Goal: Transaction & Acquisition: Purchase product/service

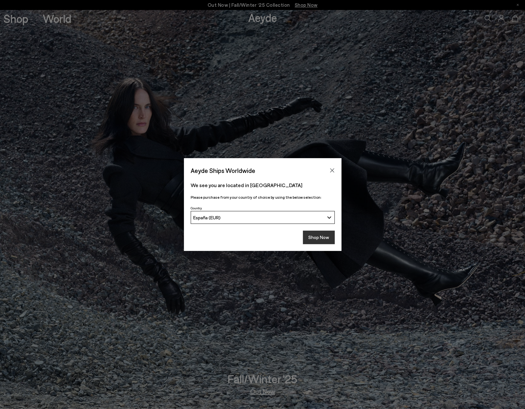
click at [318, 236] on button "Shop Now" at bounding box center [319, 237] width 32 height 14
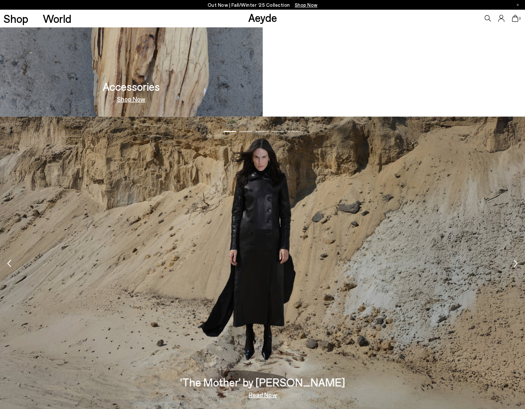
scroll to position [1469, 0]
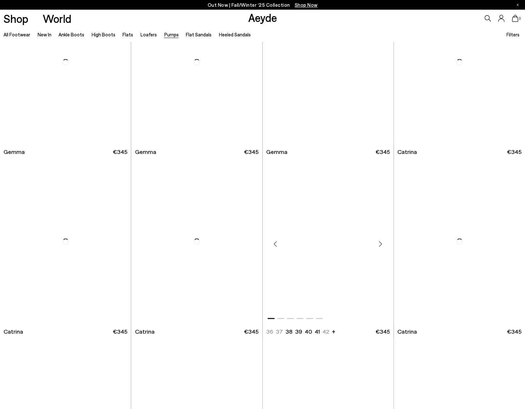
scroll to position [1963, 0]
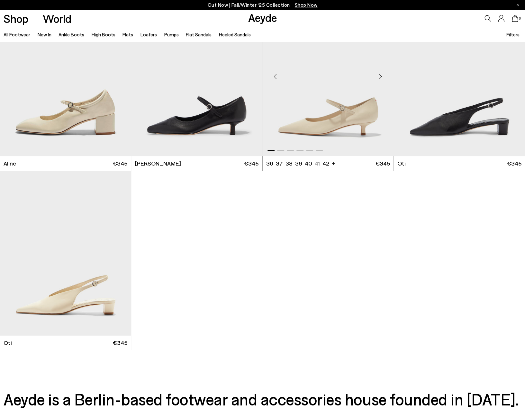
scroll to position [3186, 0]
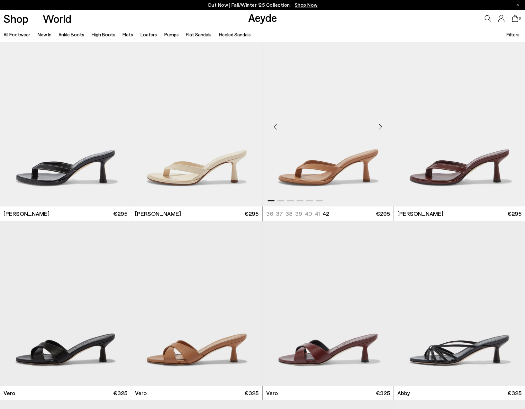
click at [380, 125] on div "Next slide" at bounding box center [380, 126] width 19 height 19
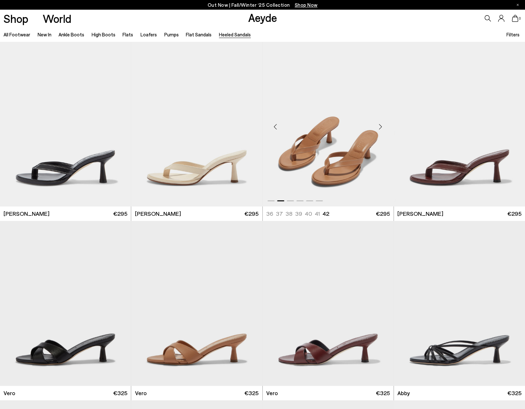
click at [380, 125] on div "Next slide" at bounding box center [380, 126] width 19 height 19
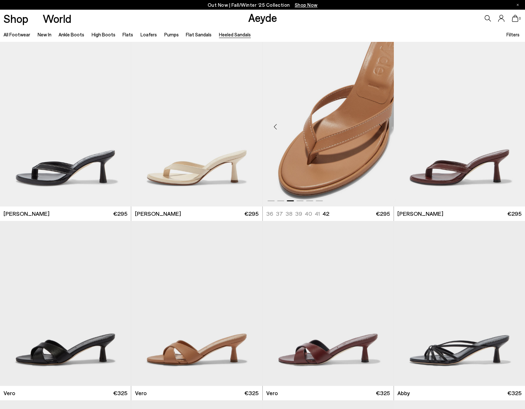
click at [380, 125] on div "Next slide" at bounding box center [380, 126] width 19 height 19
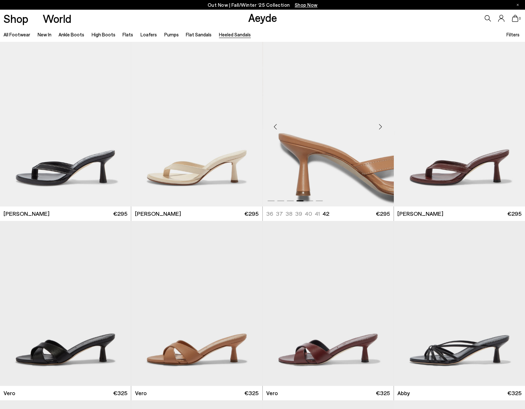
click at [380, 125] on div "Next slide" at bounding box center [380, 126] width 19 height 19
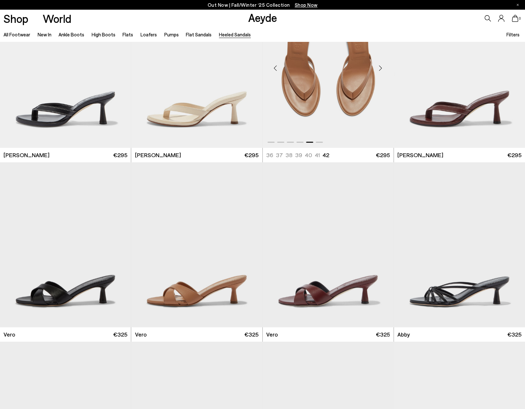
scroll to position [97, 0]
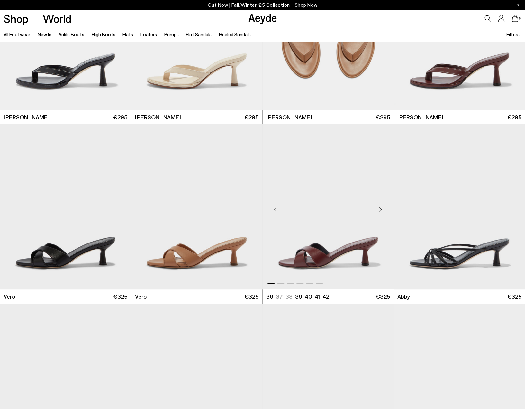
click at [382, 209] on div "Next slide" at bounding box center [380, 209] width 19 height 19
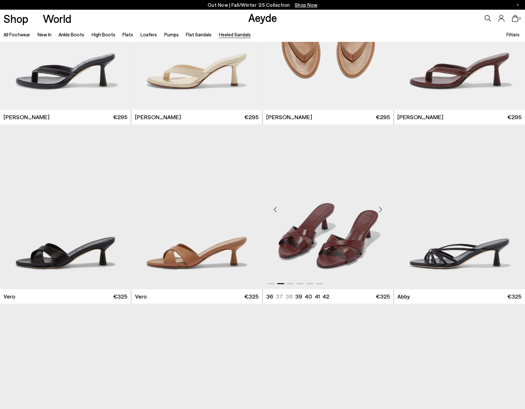
click at [382, 209] on div "Next slide" at bounding box center [380, 209] width 19 height 19
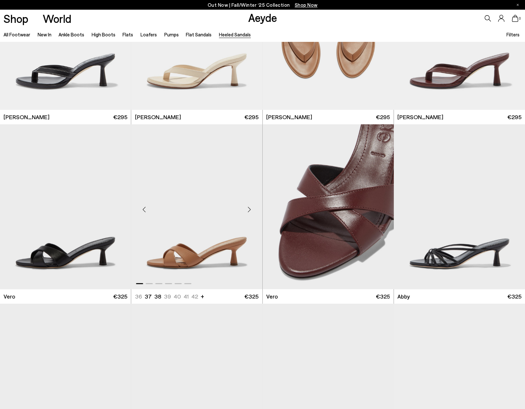
click at [248, 209] on div "Next slide" at bounding box center [249, 209] width 19 height 19
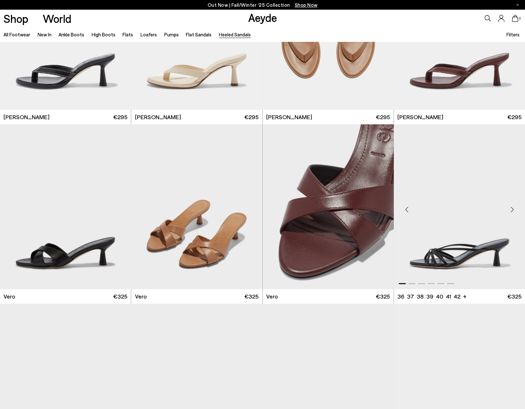
click at [511, 215] on div "Next slide" at bounding box center [512, 209] width 19 height 19
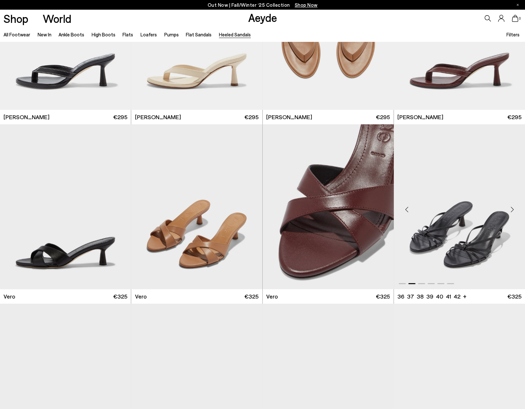
click at [511, 215] on div "Next slide" at bounding box center [512, 209] width 19 height 19
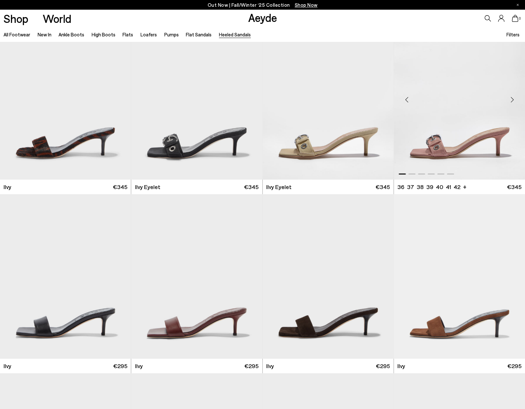
scroll to position [1191, 0]
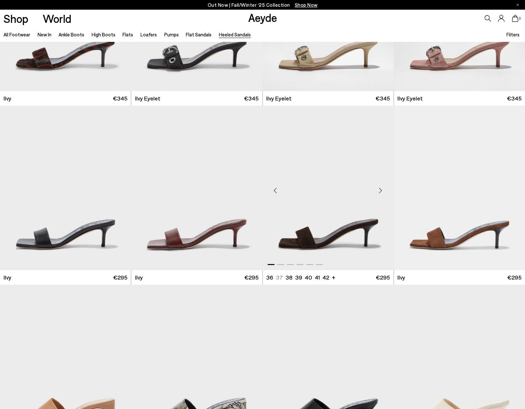
click at [379, 191] on div "Next slide" at bounding box center [380, 190] width 19 height 19
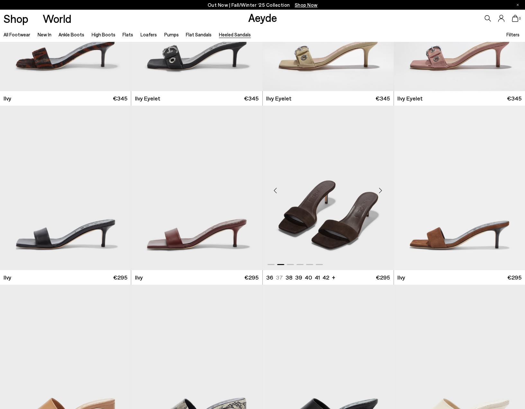
click at [379, 191] on div "Next slide" at bounding box center [380, 190] width 19 height 19
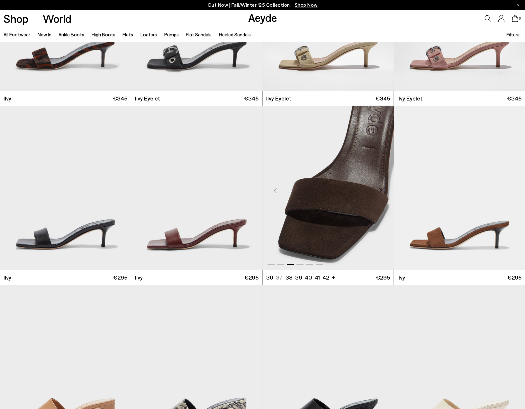
click at [379, 191] on div "Next slide" at bounding box center [380, 190] width 19 height 19
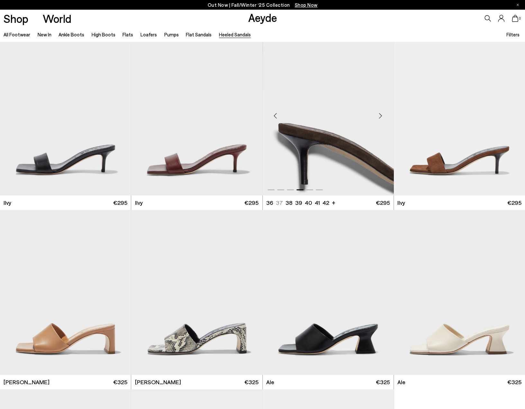
scroll to position [1352, 0]
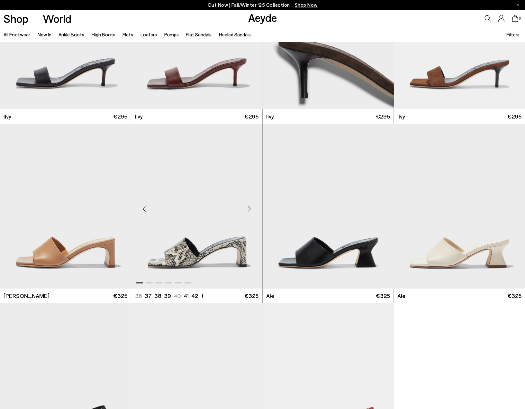
click at [247, 210] on div "Next slide" at bounding box center [249, 208] width 19 height 19
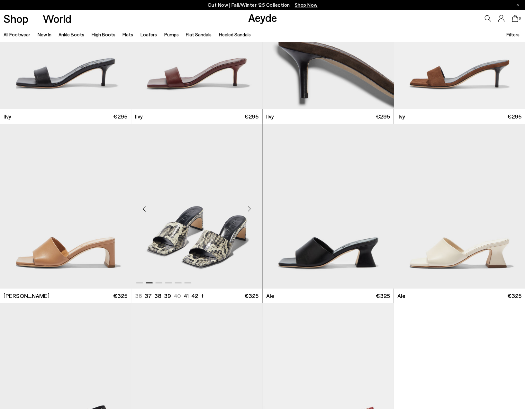
click at [247, 210] on div "Next slide" at bounding box center [249, 208] width 19 height 19
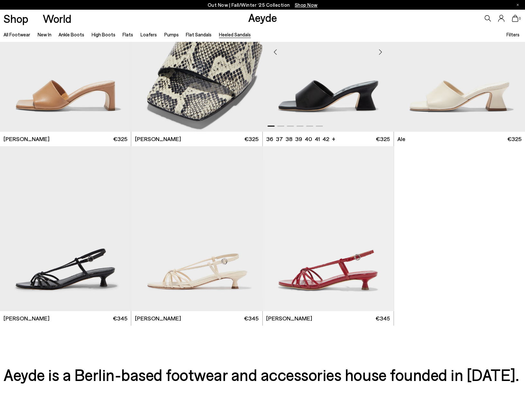
scroll to position [1512, 0]
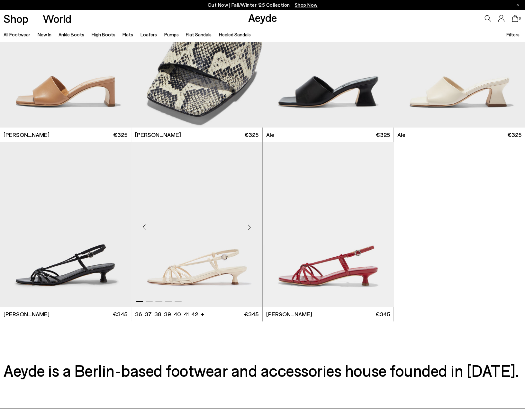
click at [252, 226] on div "Next slide" at bounding box center [249, 226] width 19 height 19
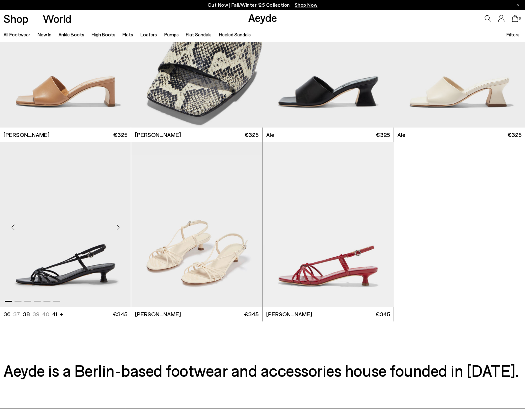
click at [116, 229] on div "Next slide" at bounding box center [117, 226] width 19 height 19
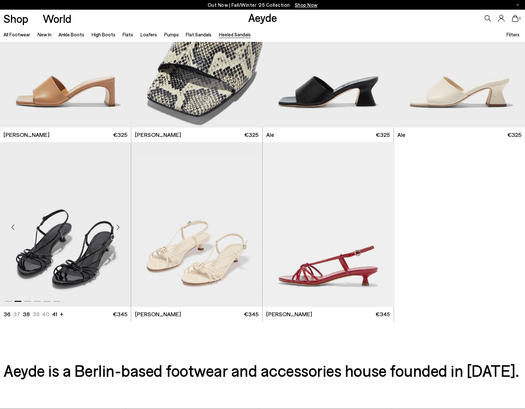
click at [116, 229] on div "Next slide" at bounding box center [117, 226] width 19 height 19
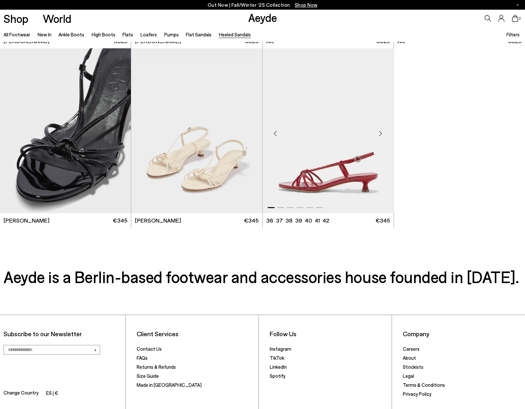
scroll to position [1647, 0]
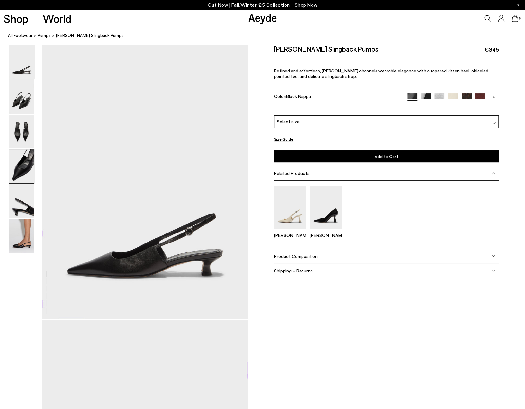
click at [19, 169] on img at bounding box center [21, 166] width 25 height 34
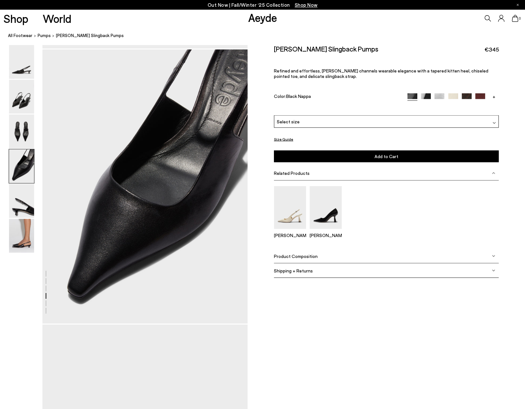
scroll to position [825, 0]
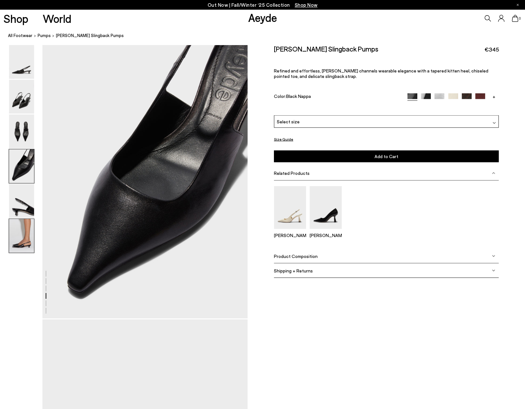
click at [23, 238] on img at bounding box center [21, 236] width 25 height 34
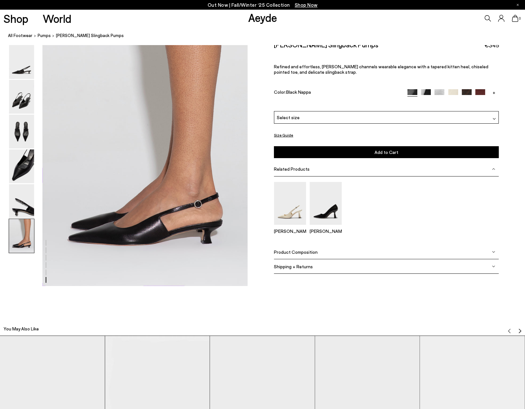
scroll to position [1418, 0]
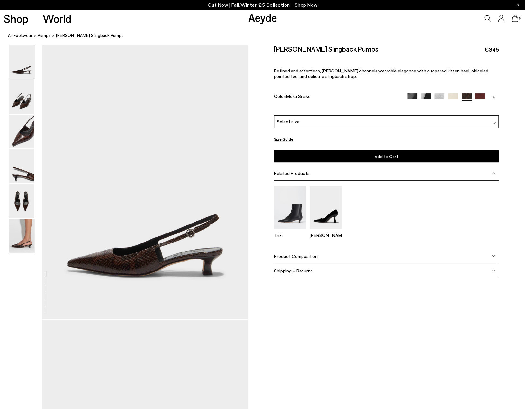
click at [17, 237] on img at bounding box center [21, 236] width 25 height 34
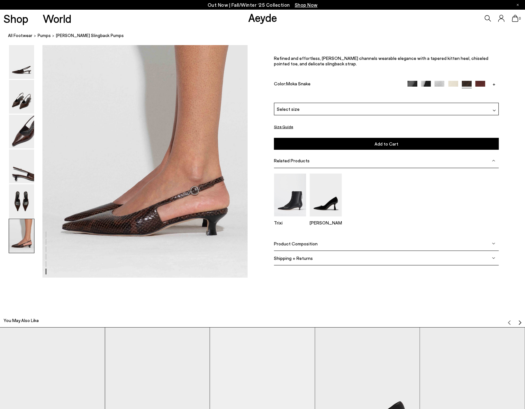
scroll to position [1418, 0]
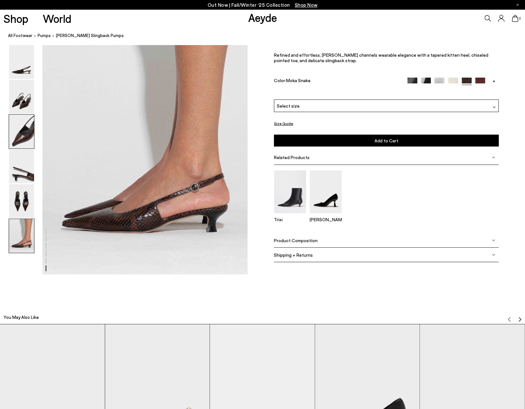
click at [19, 127] on img at bounding box center [21, 132] width 25 height 34
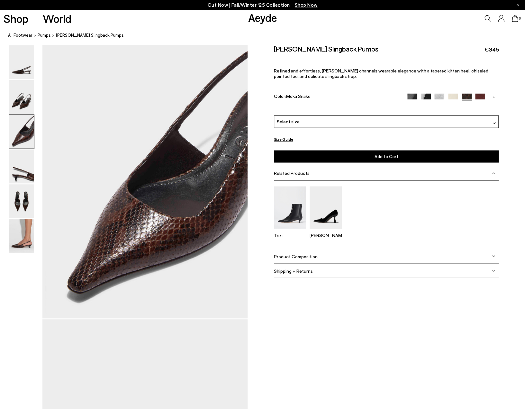
scroll to position [550, 0]
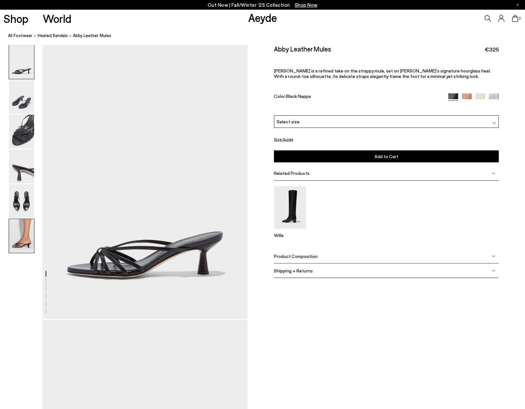
click at [26, 242] on img at bounding box center [21, 236] width 25 height 34
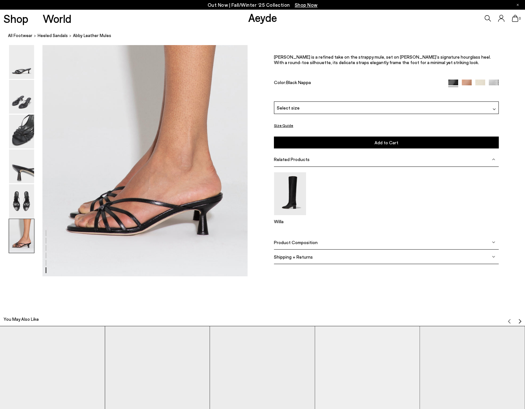
scroll to position [1418, 0]
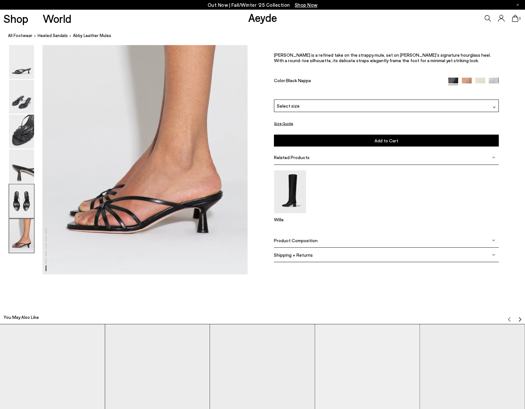
click at [27, 208] on img at bounding box center [21, 201] width 25 height 34
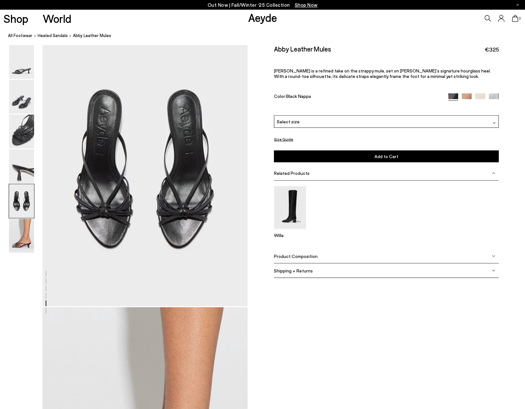
scroll to position [1100, 0]
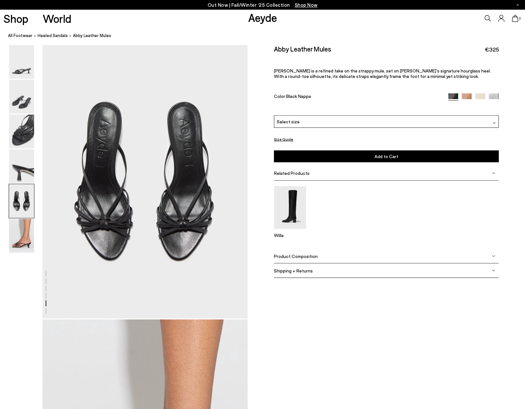
click at [302, 122] on div "Select size" at bounding box center [386, 121] width 225 height 13
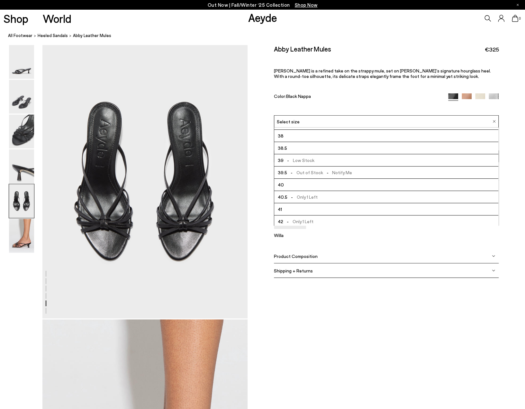
scroll to position [35, 0]
click at [301, 181] on li "40" at bounding box center [386, 184] width 224 height 12
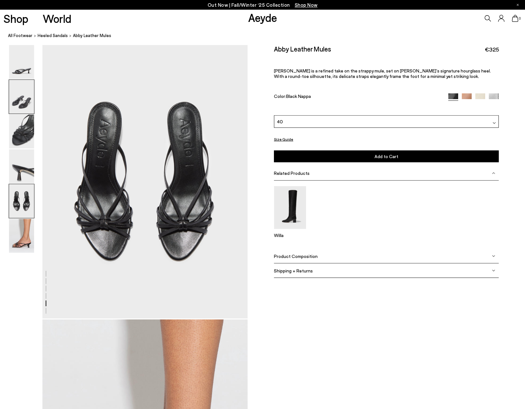
click at [24, 103] on img at bounding box center [21, 97] width 25 height 34
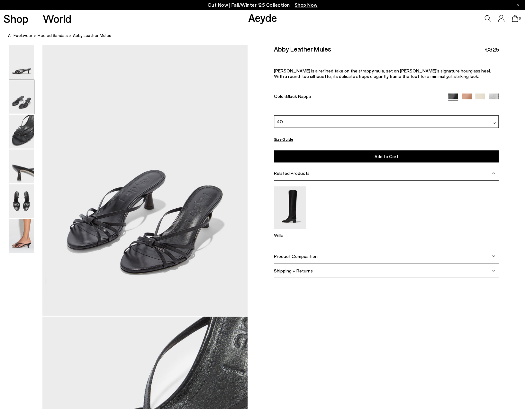
scroll to position [275, 0]
